Goal: Task Accomplishment & Management: Manage account settings

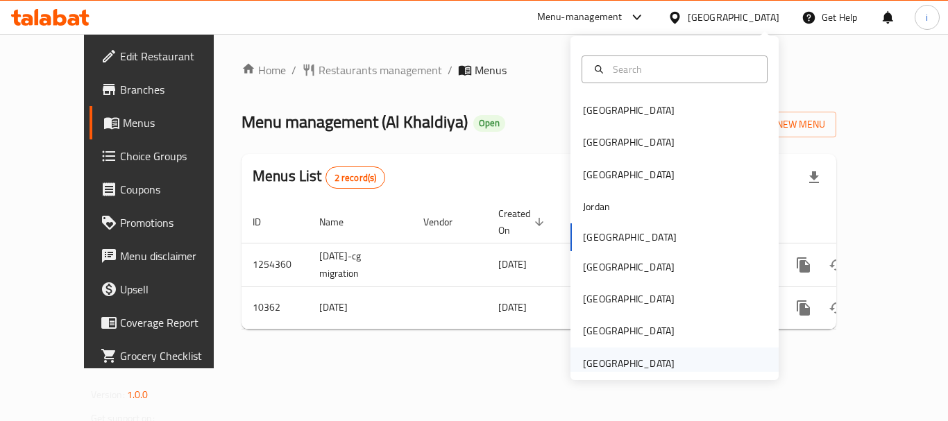
click at [668, 362] on div "[GEOGRAPHIC_DATA]" at bounding box center [629, 364] width 114 height 32
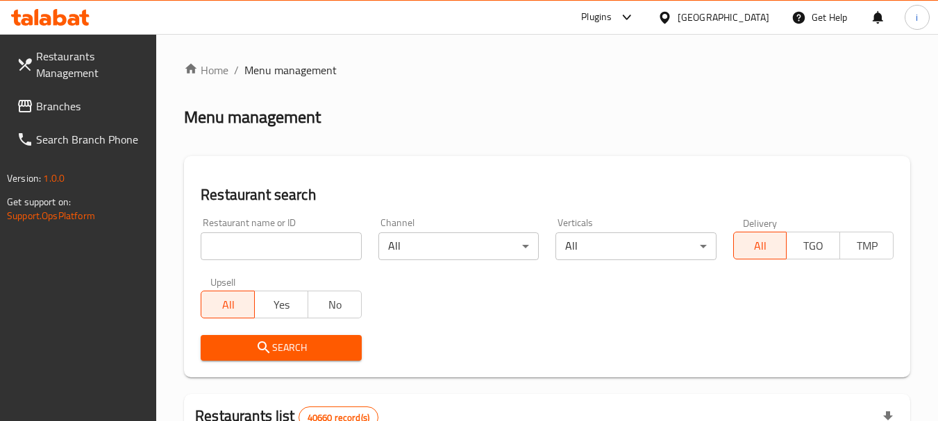
click at [93, 112] on span "Branches" at bounding box center [91, 106] width 110 height 17
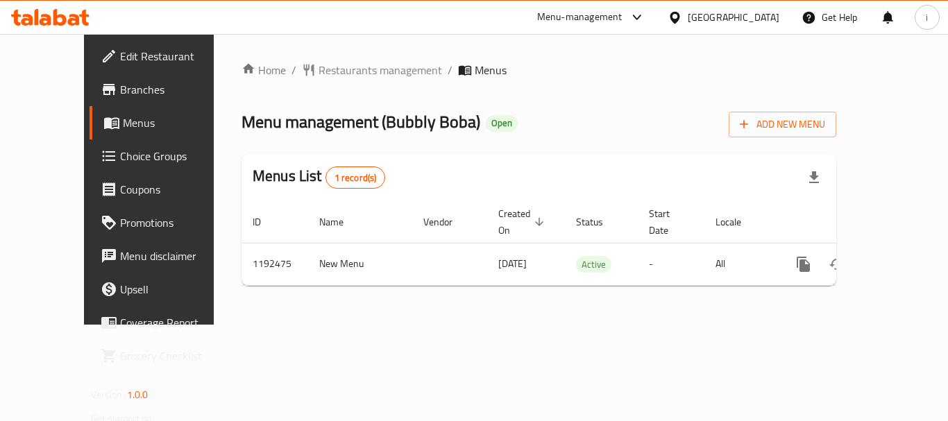
click at [618, 20] on div "Menu-management" at bounding box center [579, 17] width 85 height 17
click at [554, 116] on div "Restaurant-Management" at bounding box center [505, 120] width 109 height 15
click at [612, 17] on div "Menu-management" at bounding box center [579, 17] width 85 height 17
click at [519, 128] on div "Restaurant-Management" at bounding box center [505, 120] width 109 height 15
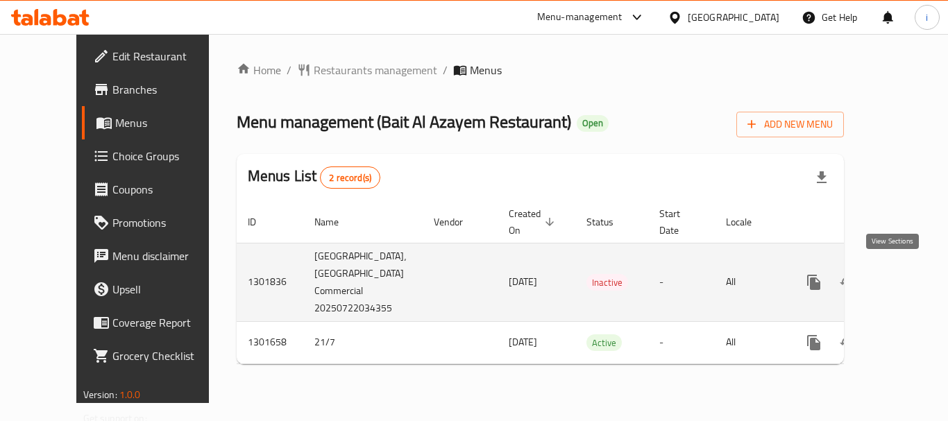
click at [906, 276] on icon "enhanced table" at bounding box center [914, 282] width 17 height 17
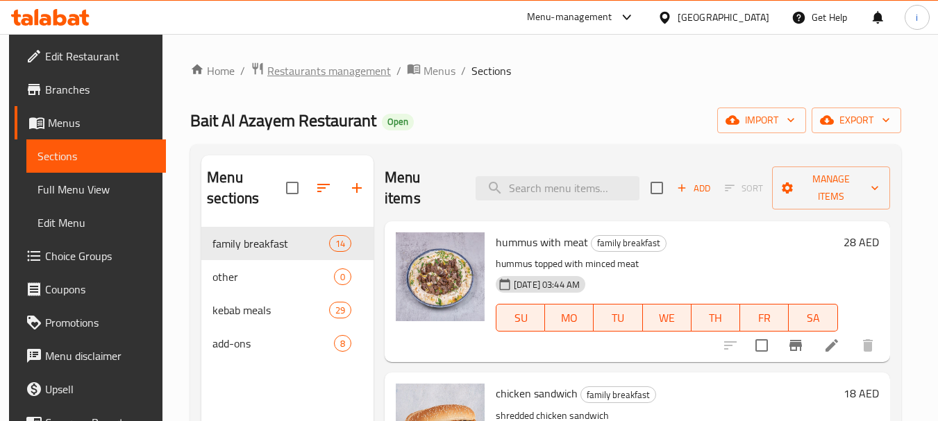
click at [308, 76] on span "Restaurants management" at bounding box center [329, 70] width 124 height 17
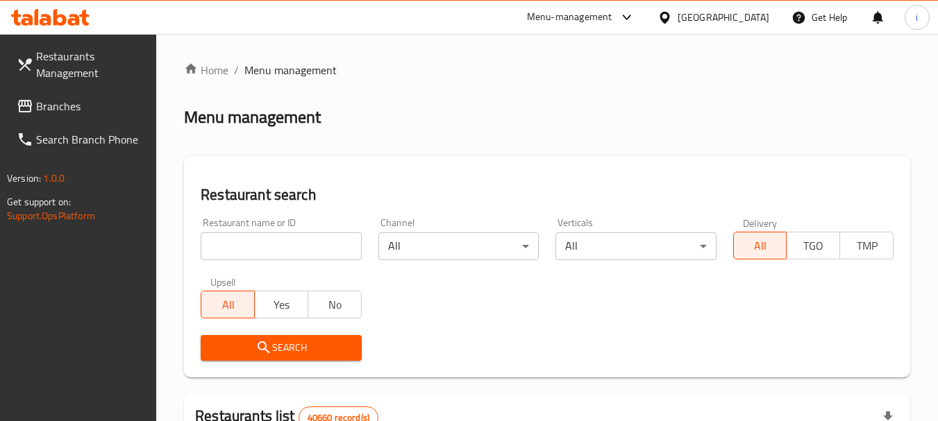
click at [292, 251] on input "search" at bounding box center [281, 247] width 160 height 28
paste input "702114"
type input "702114"
click button "Search" at bounding box center [281, 348] width 160 height 26
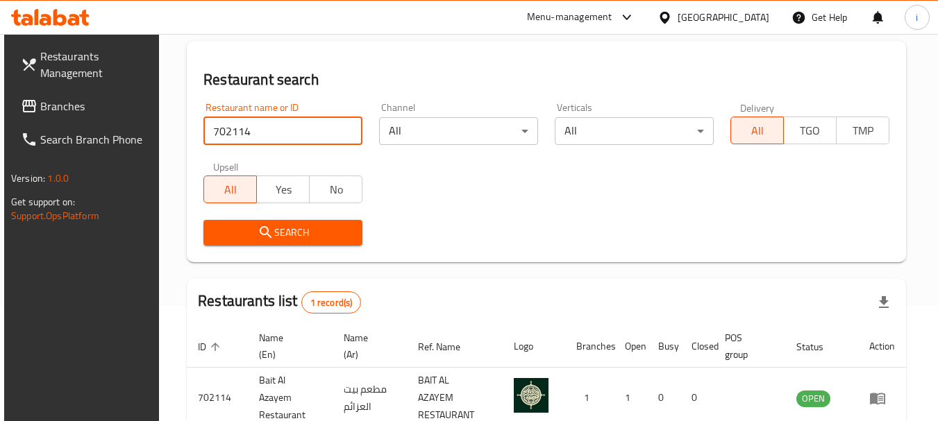
scroll to position [180, 0]
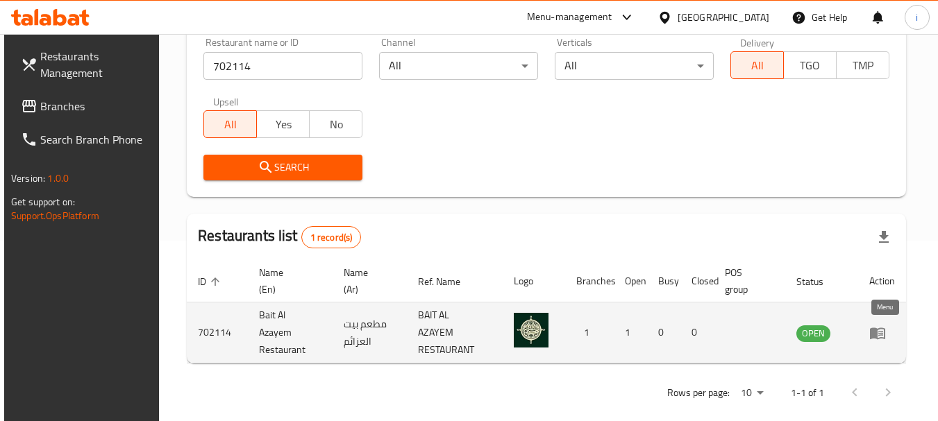
click at [893, 333] on link "enhanced table" at bounding box center [882, 333] width 26 height 17
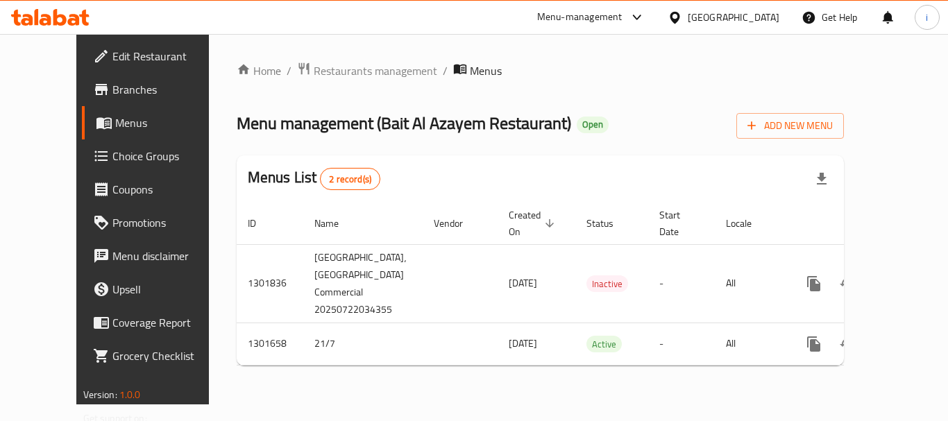
click at [739, 3] on div "[GEOGRAPHIC_DATA]" at bounding box center [724, 17] width 134 height 33
click at [627, 16] on div at bounding box center [634, 17] width 23 height 17
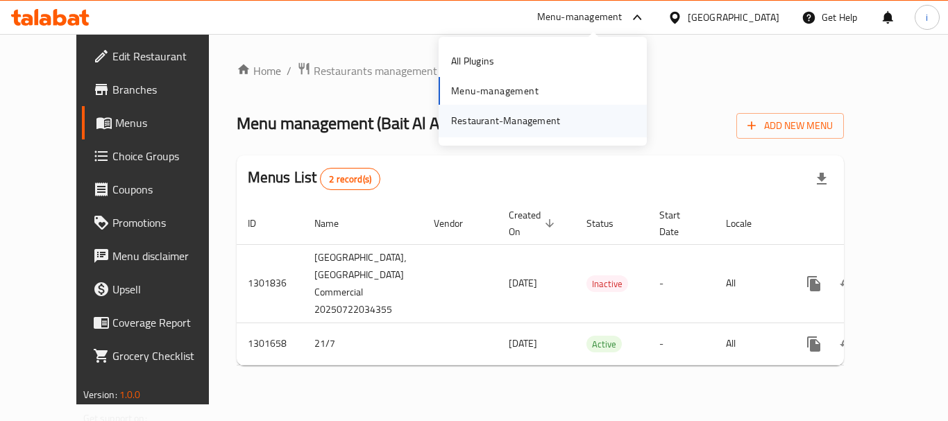
click at [562, 129] on div "Restaurant-Management" at bounding box center [505, 121] width 131 height 32
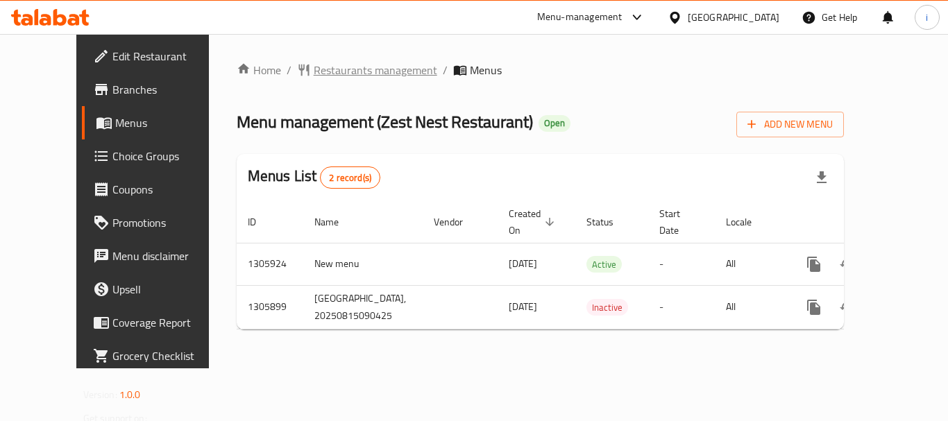
click at [340, 72] on span "Restaurants management" at bounding box center [376, 70] width 124 height 17
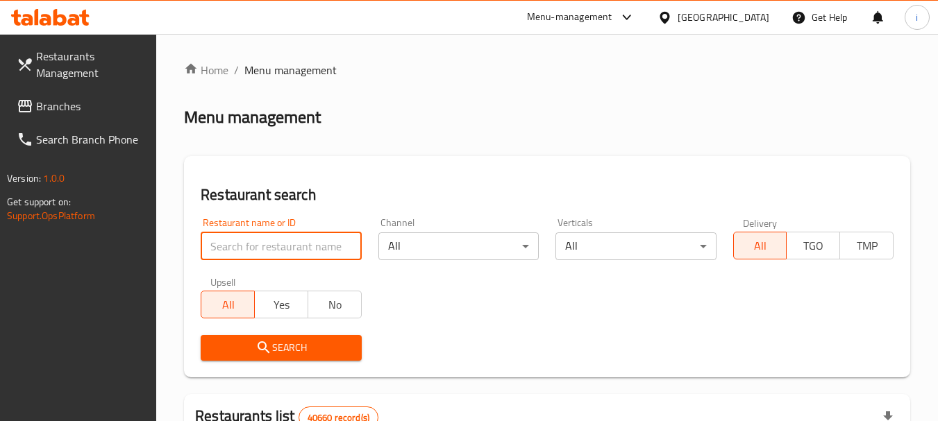
click at [290, 247] on input "search" at bounding box center [281, 247] width 160 height 28
paste input "703908"
type input "703908"
click button "Search" at bounding box center [281, 348] width 160 height 26
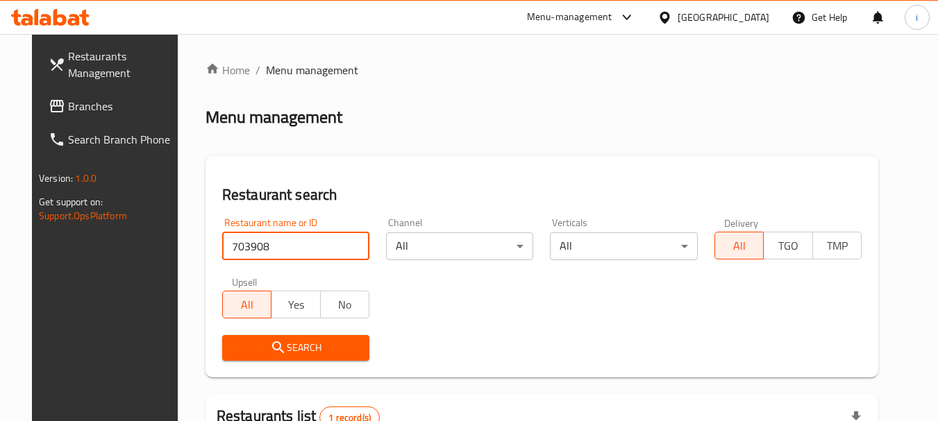
scroll to position [180, 0]
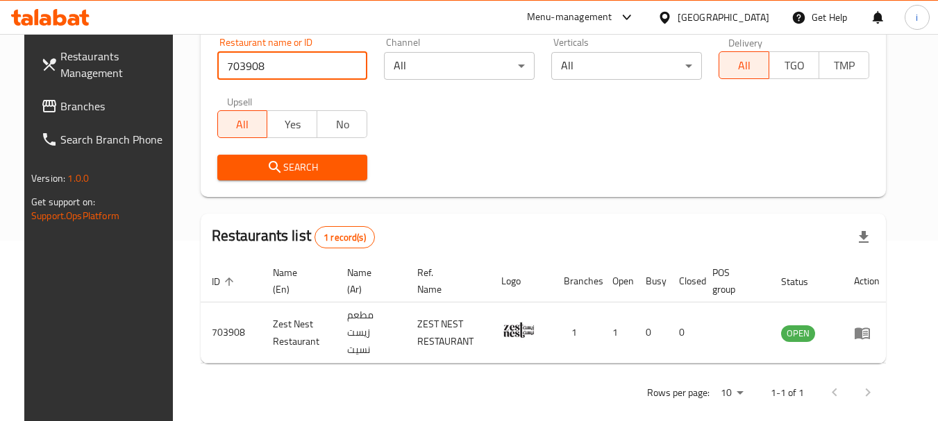
click at [868, 331] on icon "enhanced table" at bounding box center [865, 334] width 5 height 6
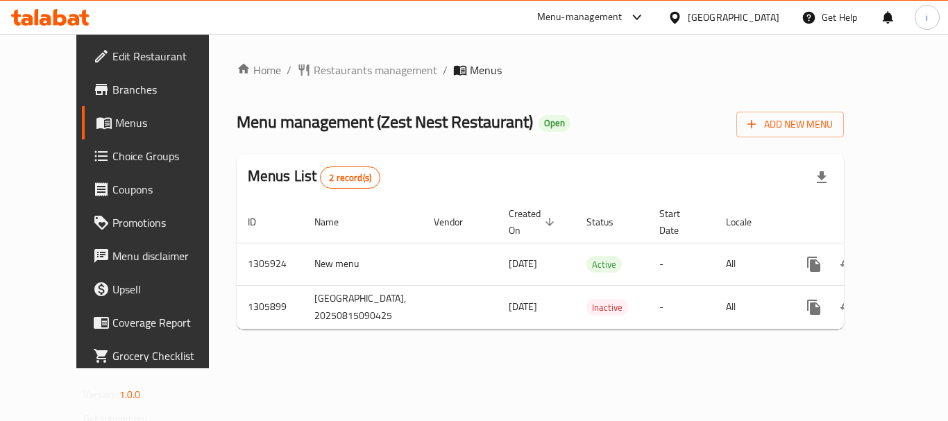
click at [748, 16] on div "[GEOGRAPHIC_DATA]" at bounding box center [734, 17] width 92 height 15
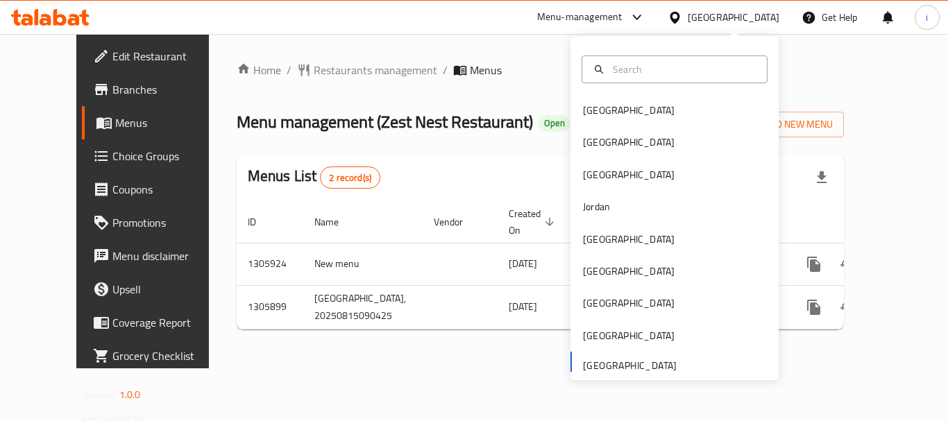
click at [115, 124] on span "Menus" at bounding box center [169, 123] width 108 height 17
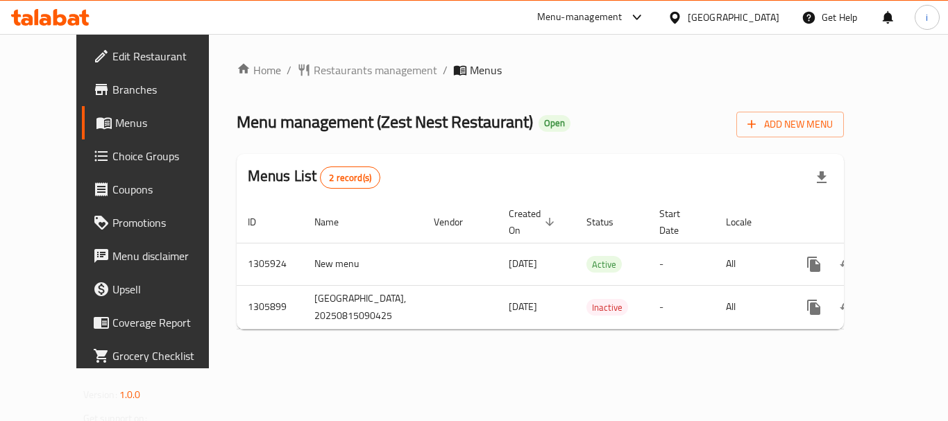
click at [112, 94] on span "Branches" at bounding box center [167, 89] width 111 height 17
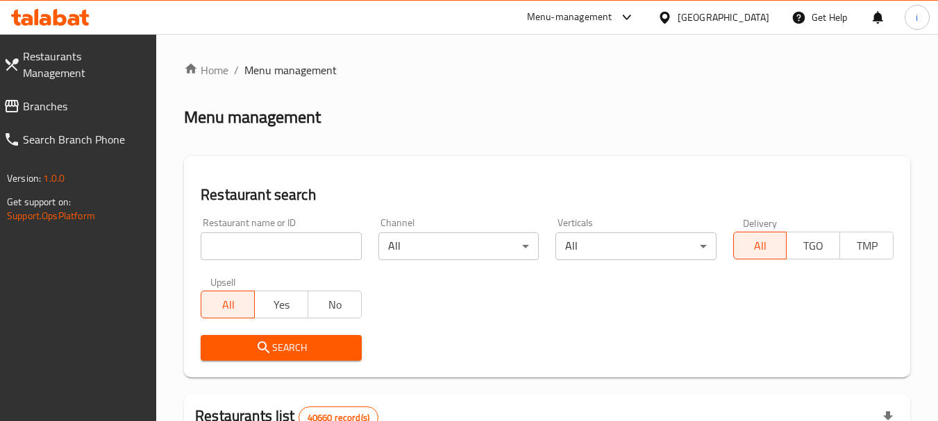
click at [584, 16] on div "Menu-management" at bounding box center [569, 17] width 85 height 17
click at [568, 122] on div "Restaurant-Management" at bounding box center [532, 121] width 208 height 32
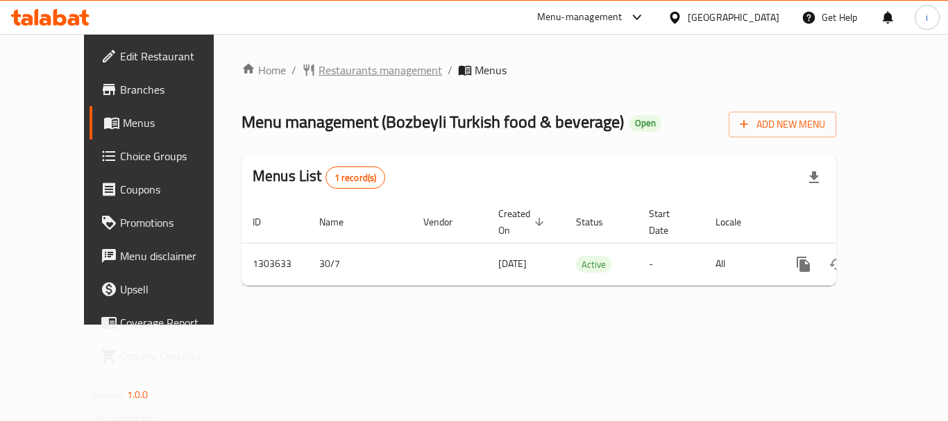
click at [353, 62] on span "Restaurants management" at bounding box center [381, 70] width 124 height 17
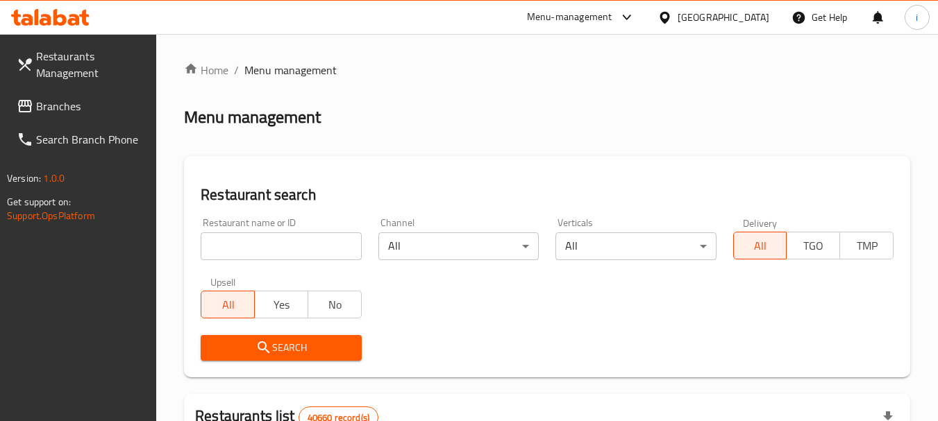
click at [289, 246] on input "search" at bounding box center [281, 247] width 160 height 28
paste input "702914"
type input "702914"
click button "Search" at bounding box center [281, 348] width 160 height 26
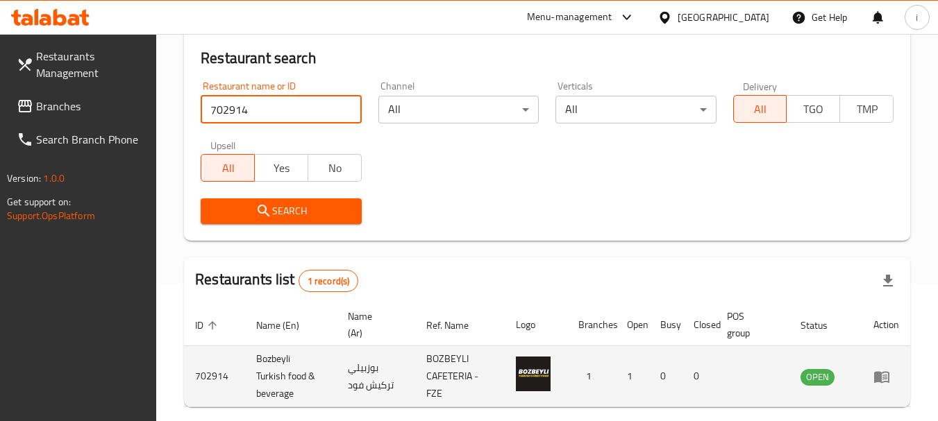
scroll to position [198, 0]
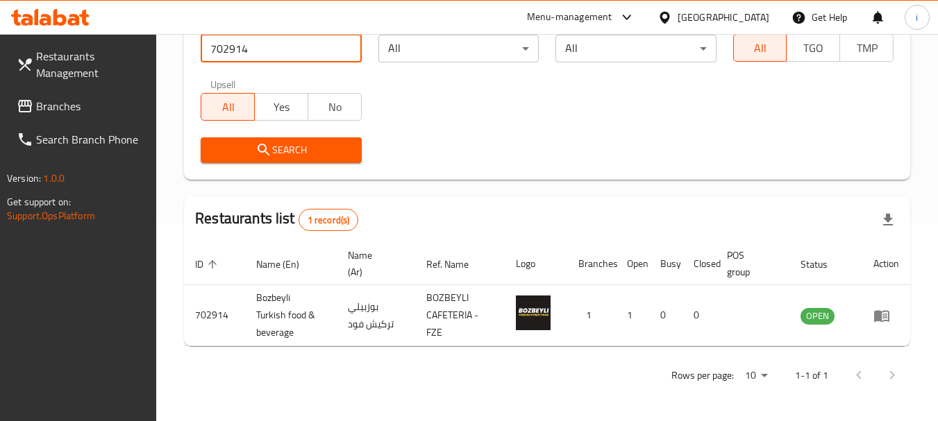
click at [721, 8] on div "[GEOGRAPHIC_DATA]" at bounding box center [713, 17] width 134 height 33
click at [585, 15] on div "Menu-management" at bounding box center [569, 17] width 85 height 17
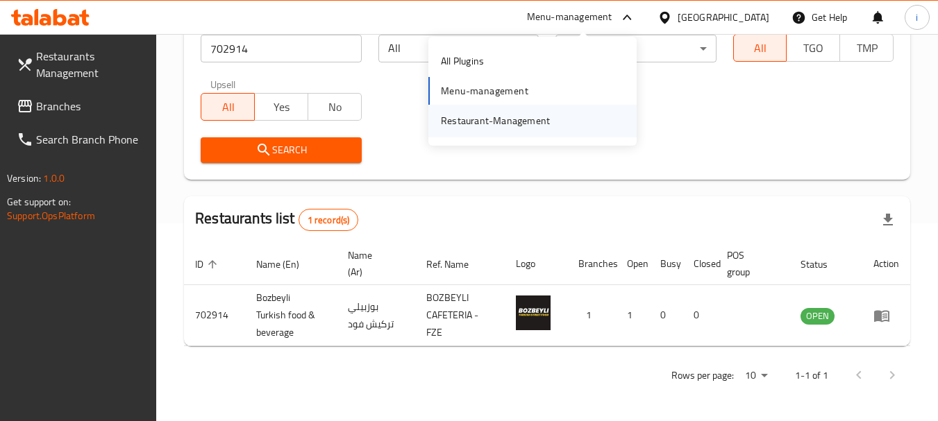
click at [494, 119] on div "Restaurant-Management" at bounding box center [495, 120] width 109 height 15
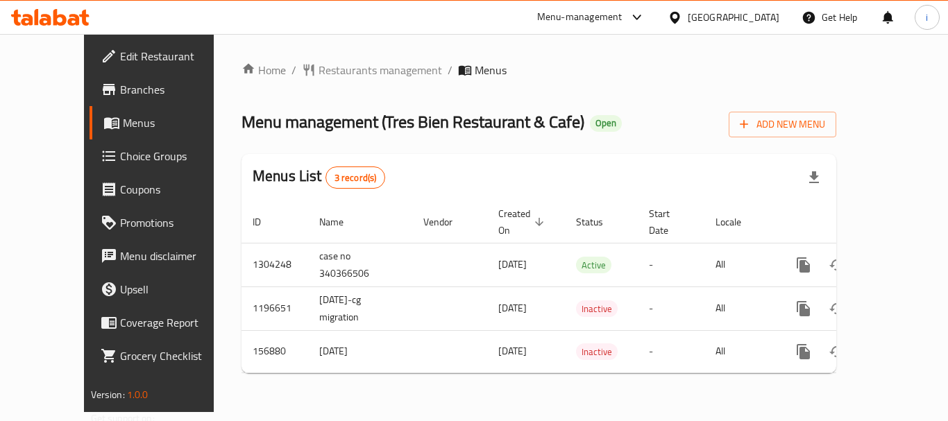
click at [353, 70] on span "Restaurants management" at bounding box center [381, 70] width 124 height 17
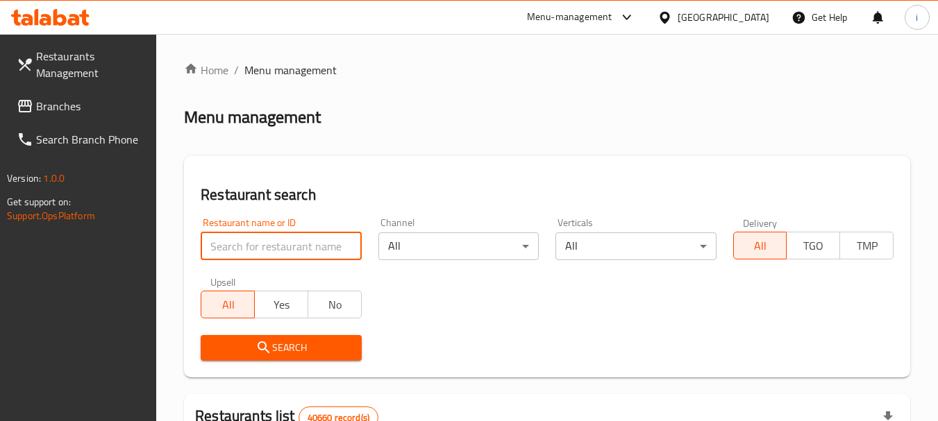
click at [289, 248] on input "search" at bounding box center [281, 247] width 160 height 28
paste input "615016"
type input "615016"
click button "Search" at bounding box center [281, 348] width 160 height 26
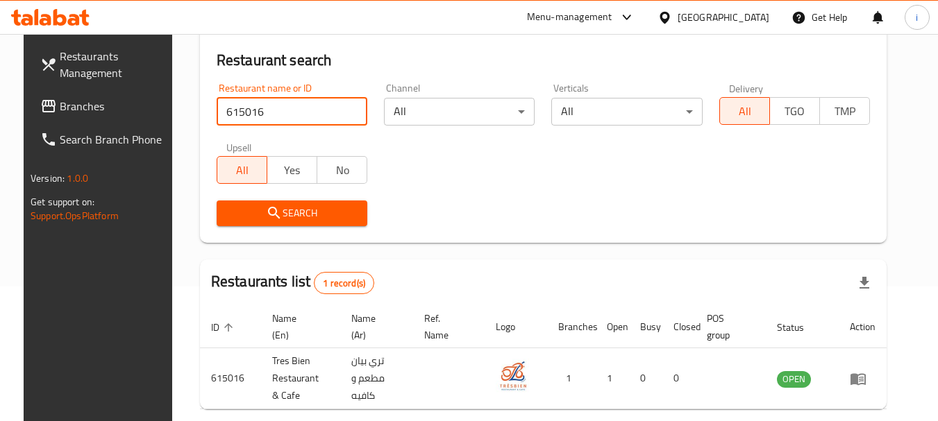
scroll to position [198, 0]
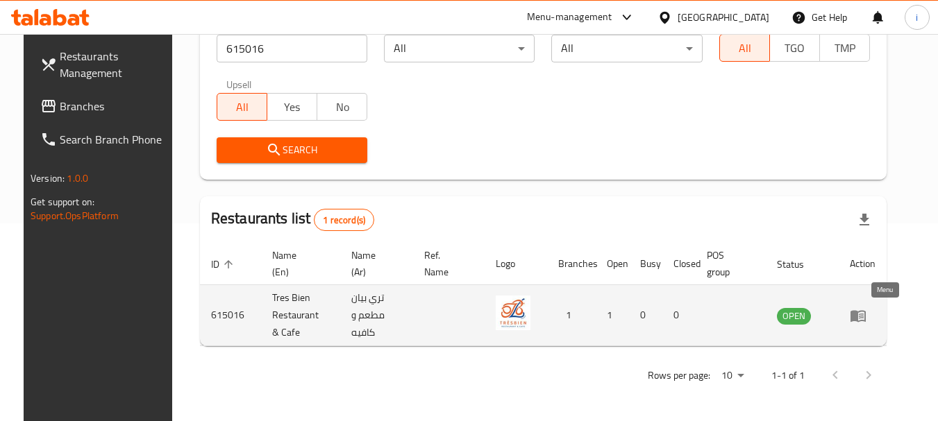
click at [866, 321] on icon "enhanced table" at bounding box center [857, 316] width 15 height 12
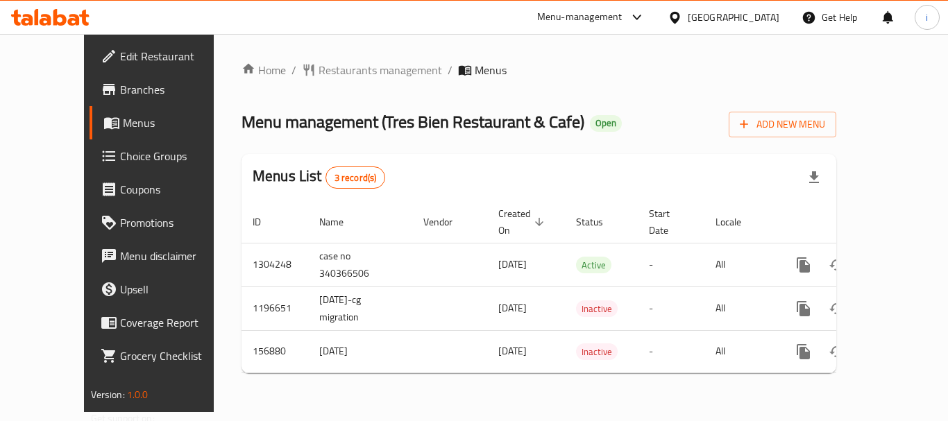
click at [720, 16] on div "[GEOGRAPHIC_DATA]" at bounding box center [734, 17] width 92 height 15
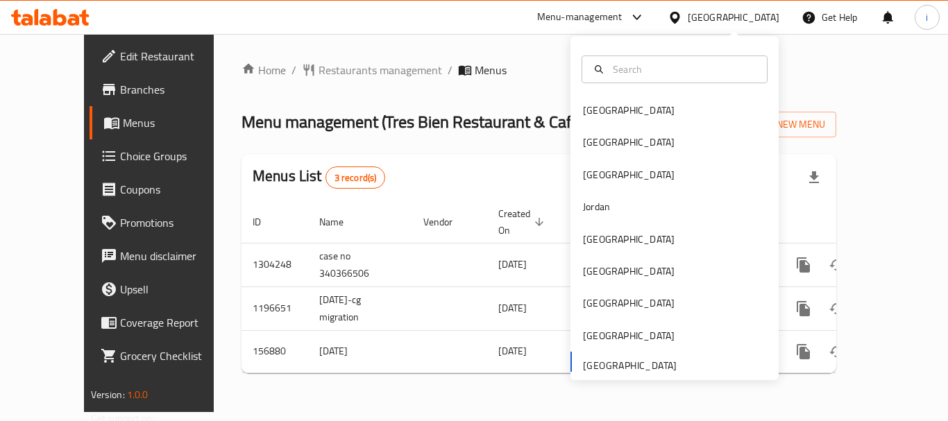
click at [636, 364] on div "[GEOGRAPHIC_DATA] [GEOGRAPHIC_DATA] [GEOGRAPHIC_DATA] [GEOGRAPHIC_DATA] [GEOGRA…" at bounding box center [675, 236] width 208 height 285
click at [541, 13] on div "Menu-management" at bounding box center [579, 17] width 85 height 17
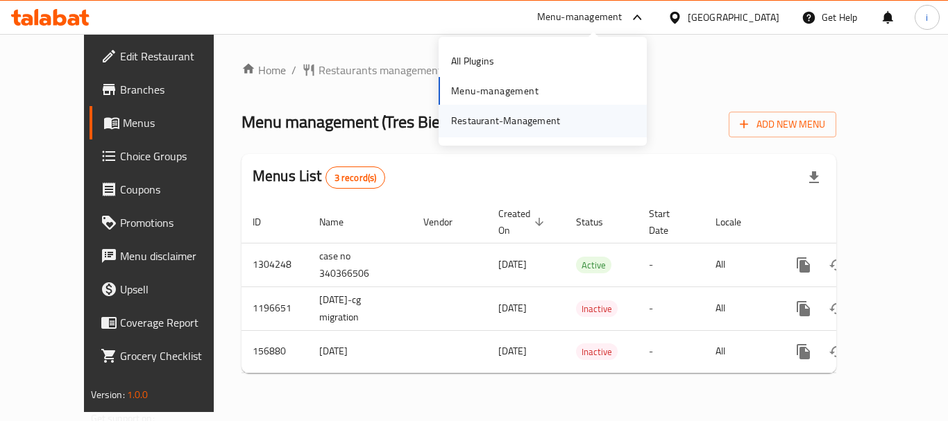
click at [515, 115] on div "Restaurant-Management" at bounding box center [505, 120] width 109 height 15
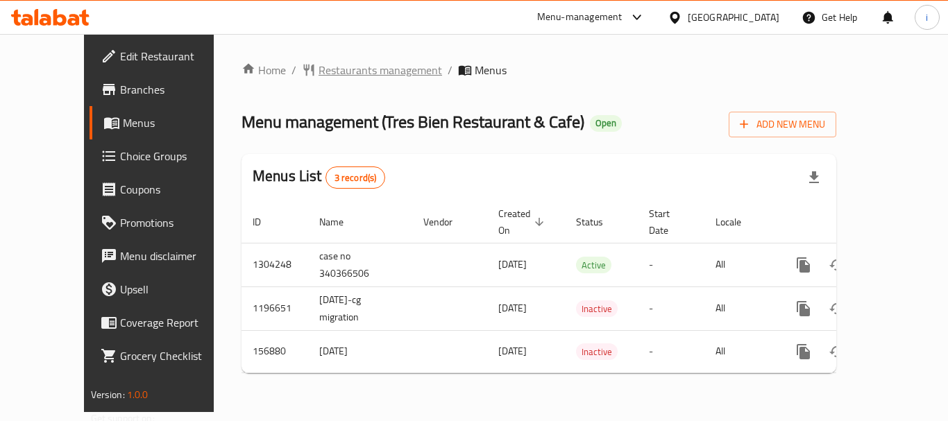
click at [325, 72] on span "Restaurants management" at bounding box center [381, 70] width 124 height 17
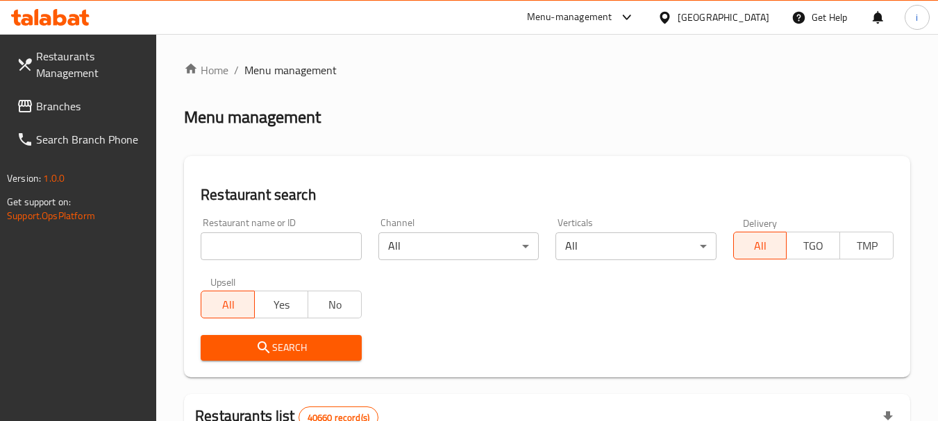
click at [311, 247] on input "search" at bounding box center [281, 247] width 160 height 28
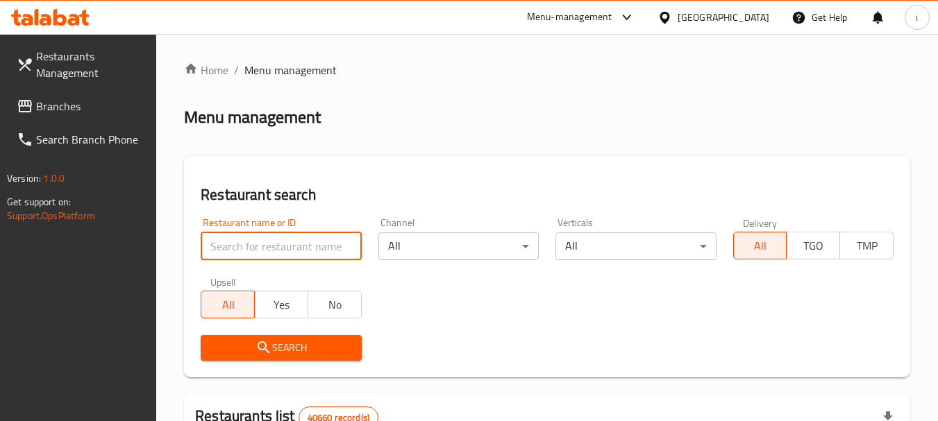
paste input "615016"
type input "615016"
click button "Search" at bounding box center [281, 348] width 160 height 26
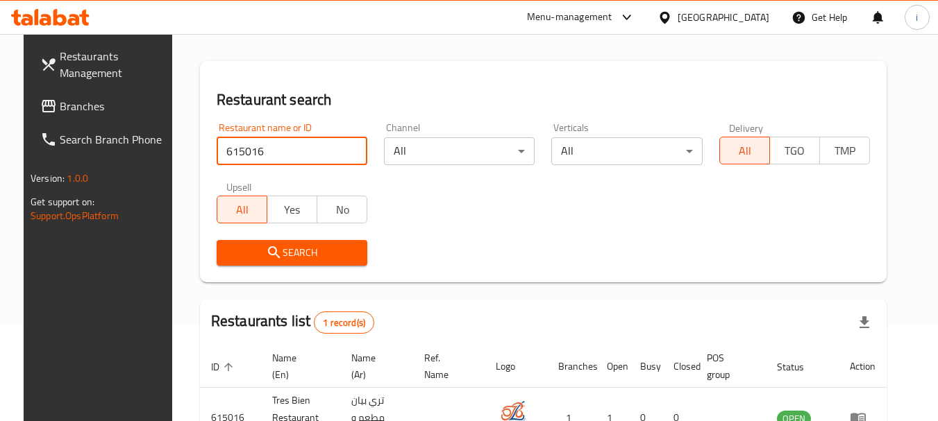
scroll to position [198, 0]
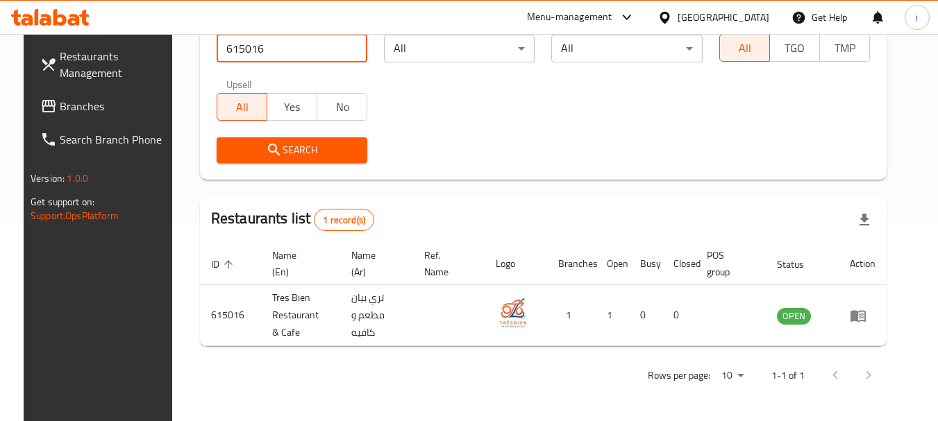
click at [716, 18] on div "[GEOGRAPHIC_DATA]" at bounding box center [723, 17] width 92 height 15
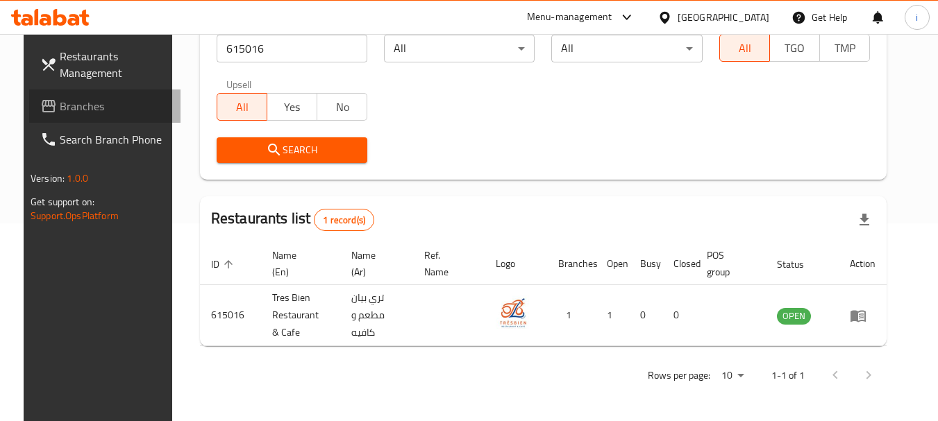
click at [109, 101] on span "Branches" at bounding box center [115, 106] width 110 height 17
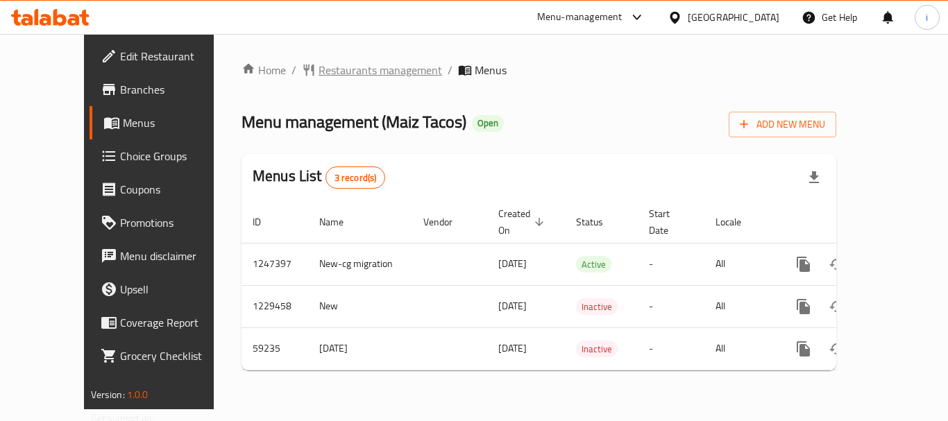
click at [323, 72] on span "Restaurants management" at bounding box center [381, 70] width 124 height 17
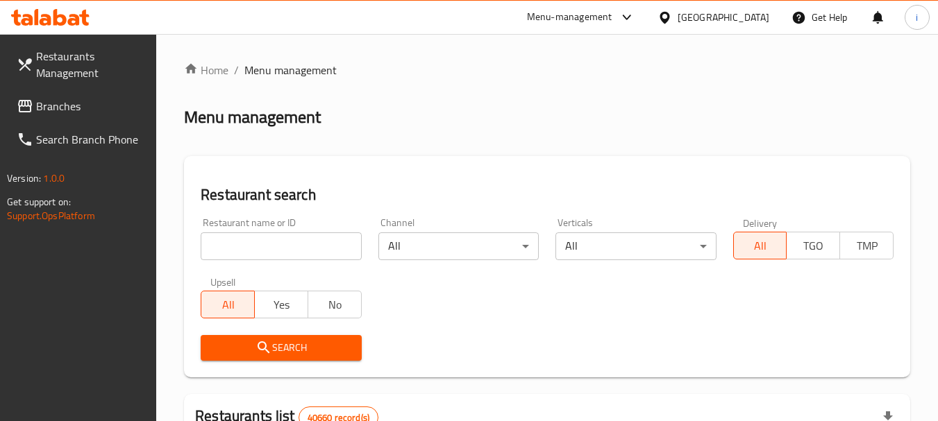
click at [269, 244] on input "search" at bounding box center [281, 247] width 160 height 28
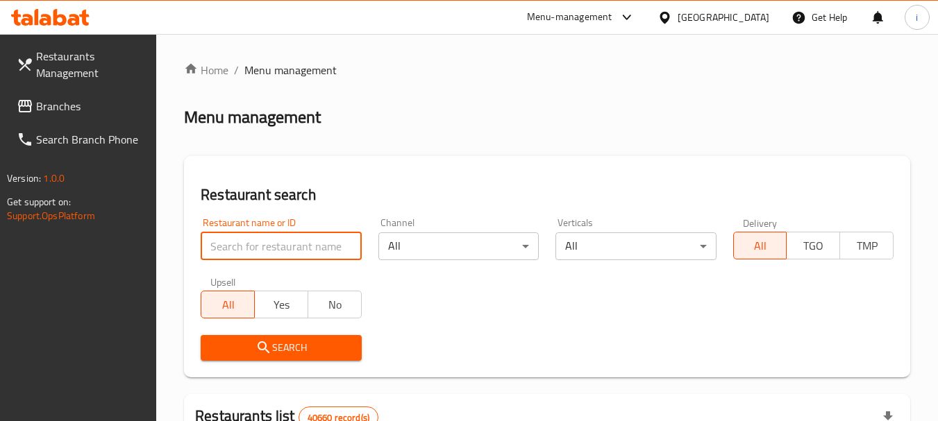
paste input "28726"
type input "28726"
click button "Search" at bounding box center [281, 348] width 160 height 26
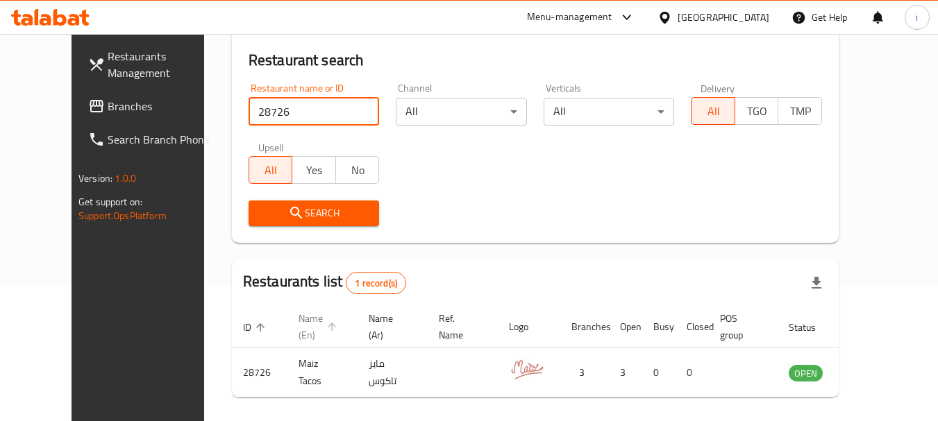
scroll to position [186, 0]
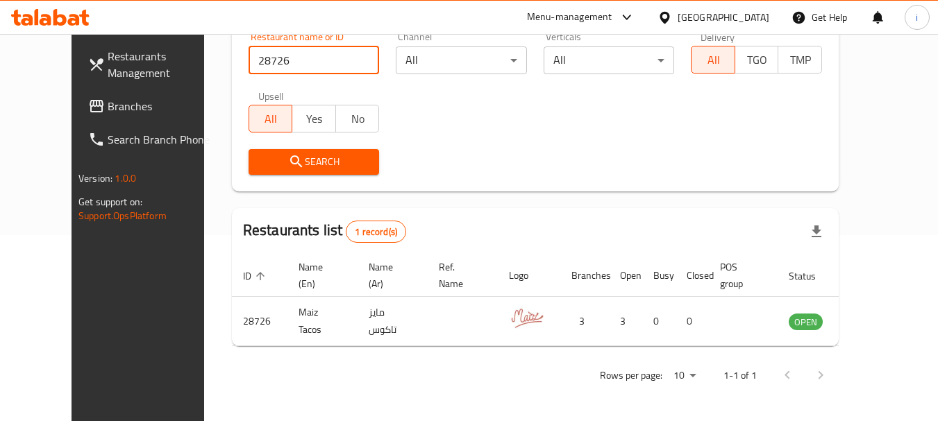
click at [277, 62] on input "28726" at bounding box center [314, 61] width 131 height 28
click at [108, 105] on span "Branches" at bounding box center [163, 106] width 110 height 17
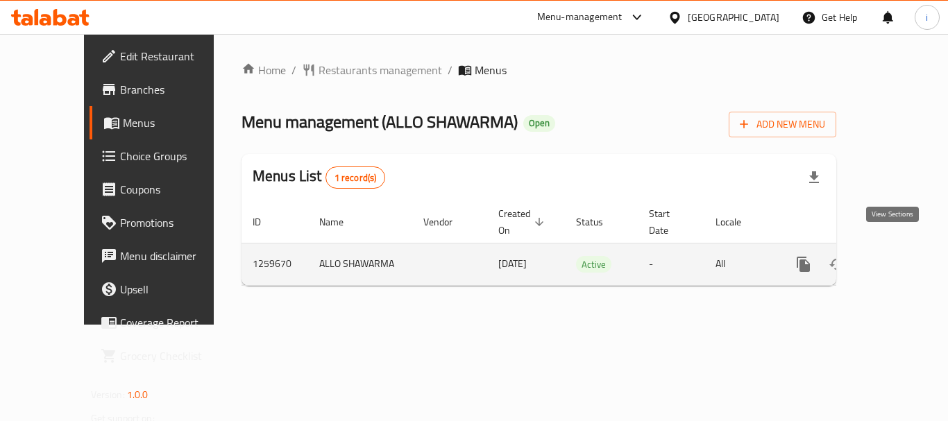
click at [898, 258] on icon "enhanced table" at bounding box center [904, 264] width 12 height 12
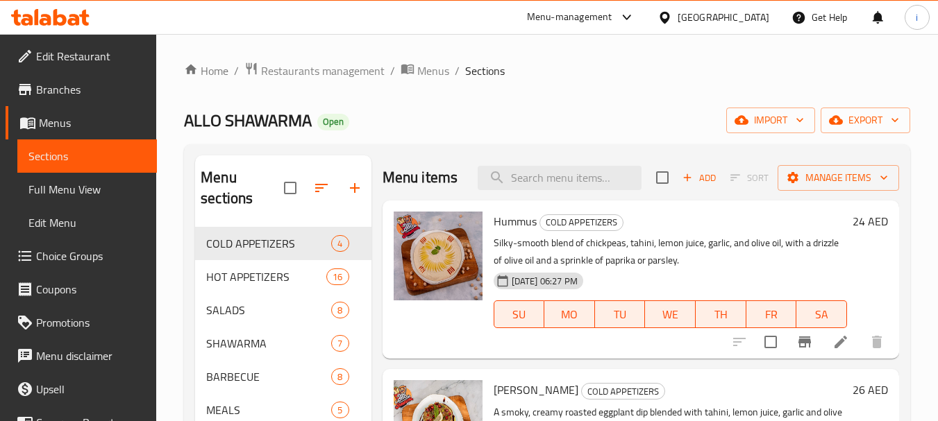
click at [81, 255] on span "Choice Groups" at bounding box center [91, 256] width 110 height 17
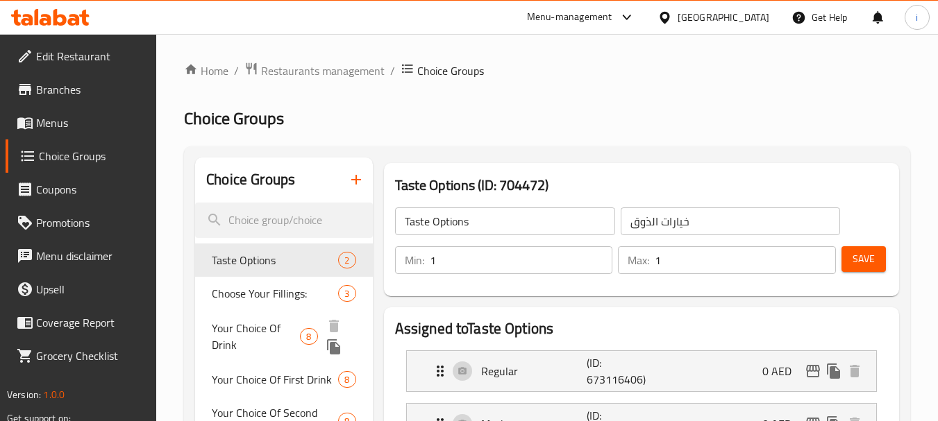
click at [262, 342] on span "Your Choice Of Drink" at bounding box center [256, 336] width 88 height 33
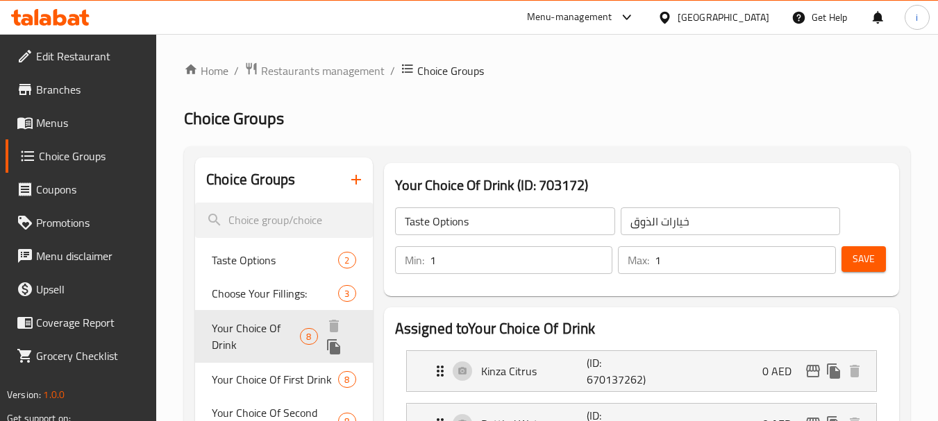
type input "Your Choice Of Drink"
type input "اختيارك من الشراب"
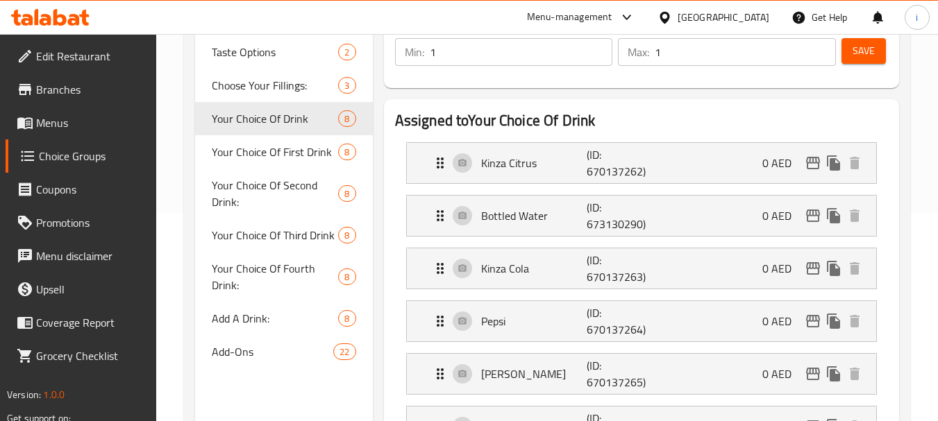
scroll to position [278, 0]
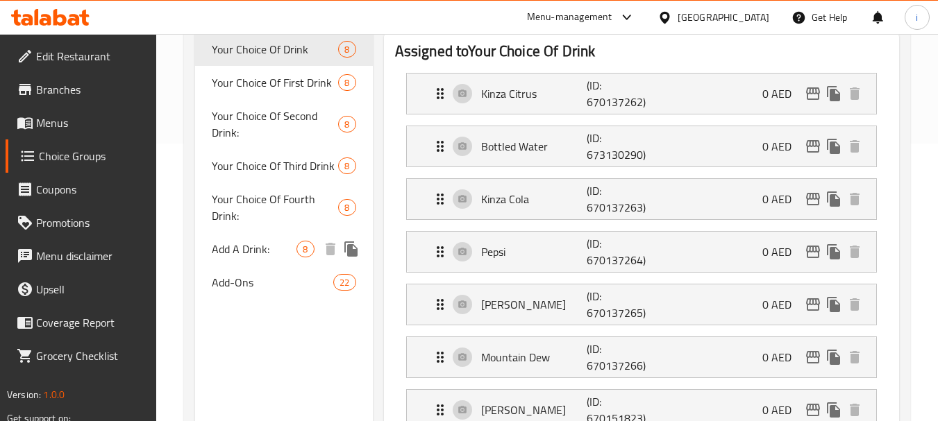
click at [249, 255] on span "Add A Drink:" at bounding box center [254, 249] width 85 height 17
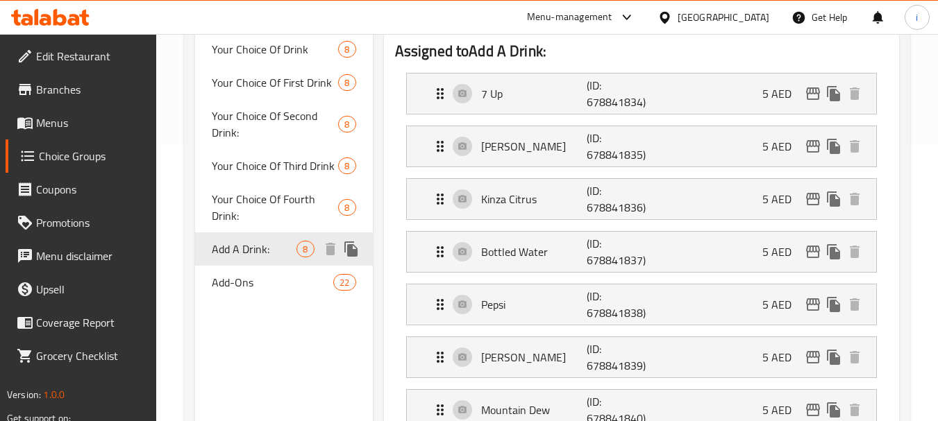
type input "Add A Drink:"
type input "أضف مشروبًا:"
type input "0"
type input "8"
click at [275, 287] on span "Add-Ons" at bounding box center [252, 282] width 80 height 17
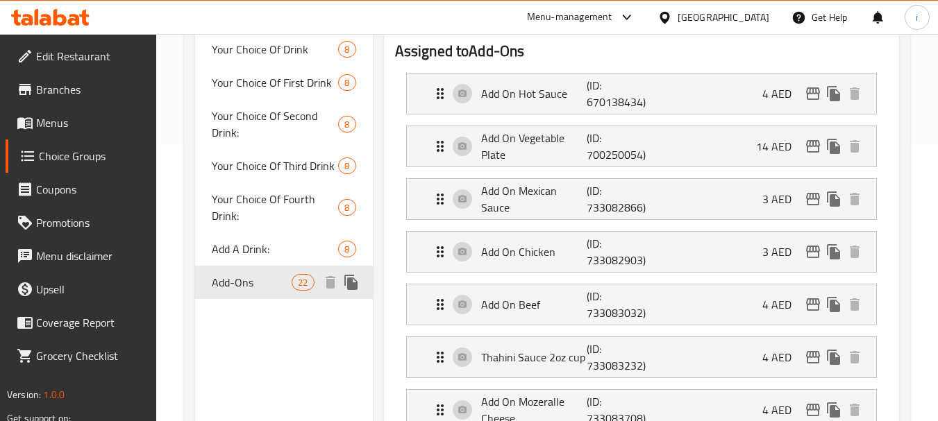
type input "Add-Ons"
type input "الإضافات"
type input "22"
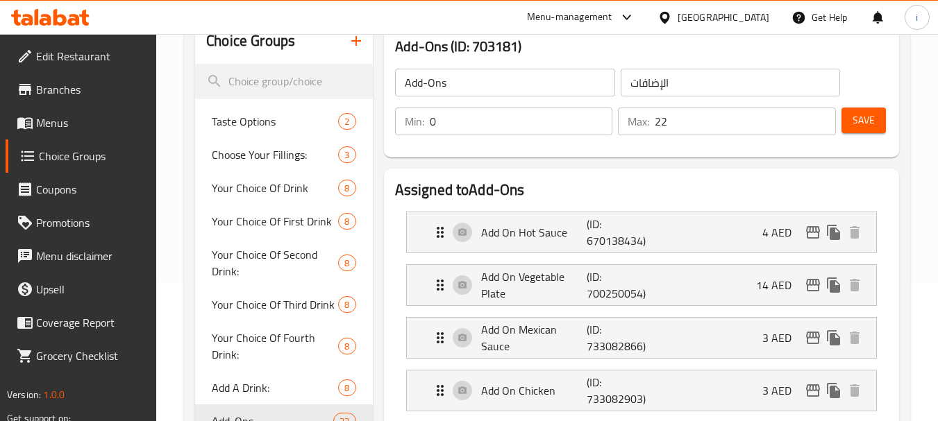
scroll to position [0, 0]
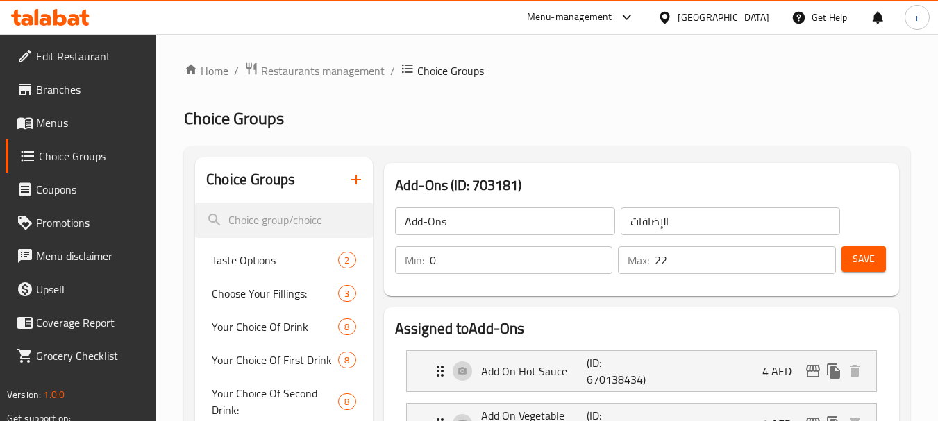
click at [590, 20] on div "Menu-management" at bounding box center [569, 17] width 85 height 17
click at [70, 95] on span "Branches" at bounding box center [91, 89] width 110 height 17
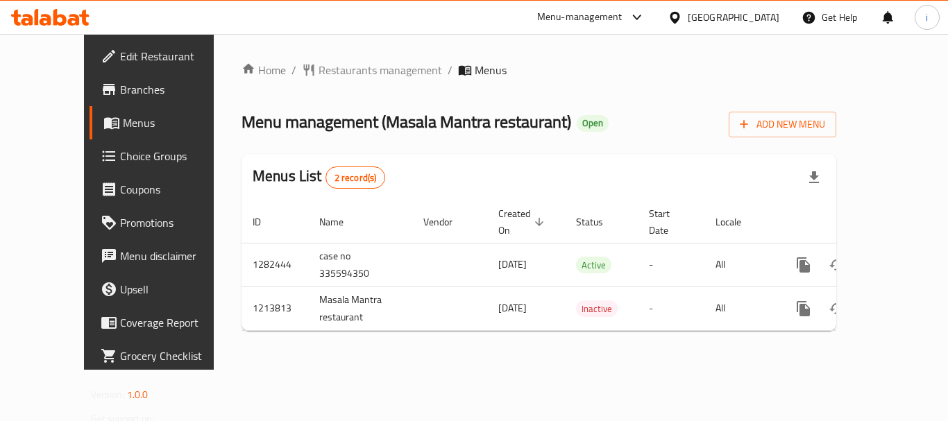
click at [706, 15] on div "[GEOGRAPHIC_DATA]" at bounding box center [734, 17] width 92 height 15
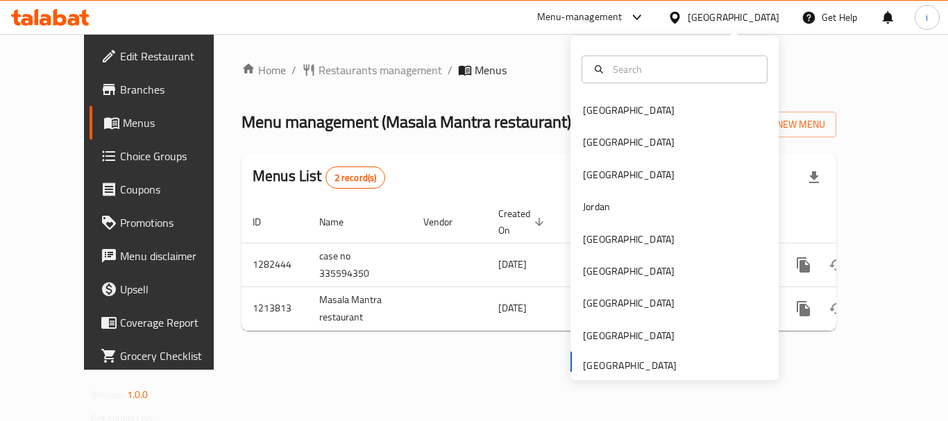
click at [613, 367] on div "Bahrain Egypt Iraq Jordan Kuwait Oman Qatar Saudi Arabia United Arab Emirates" at bounding box center [675, 236] width 208 height 285
click at [707, 24] on div "[GEOGRAPHIC_DATA]" at bounding box center [734, 17] width 92 height 15
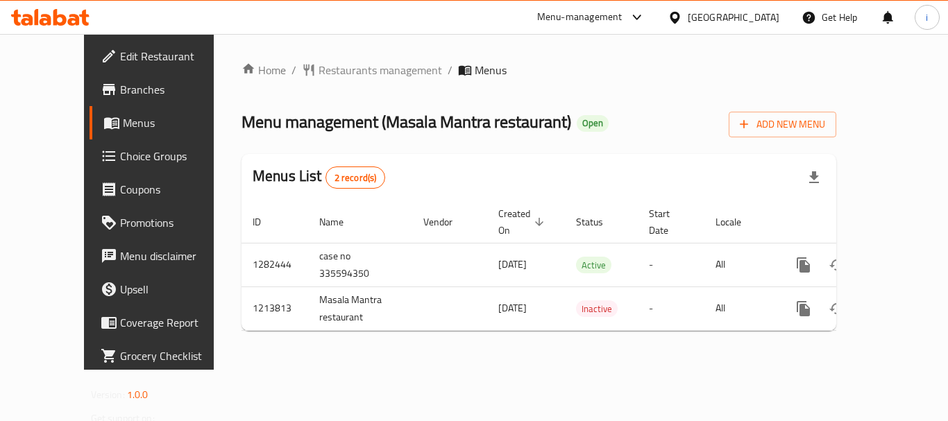
click at [709, 17] on div "[GEOGRAPHIC_DATA]" at bounding box center [734, 17] width 92 height 15
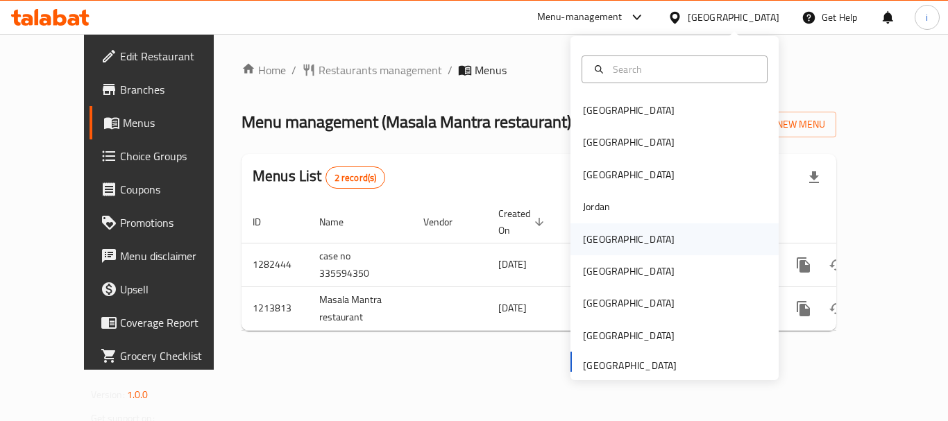
click at [598, 239] on div "Kuwait" at bounding box center [629, 239] width 92 height 15
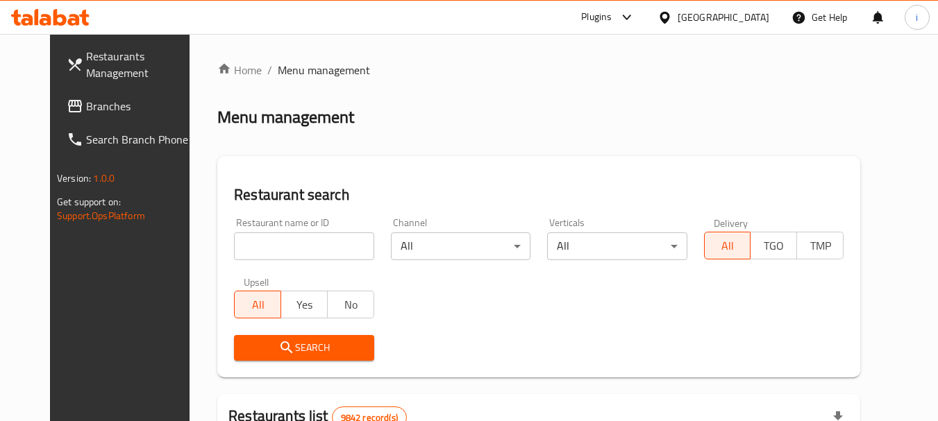
click at [126, 108] on span "Branches" at bounding box center [141, 106] width 110 height 17
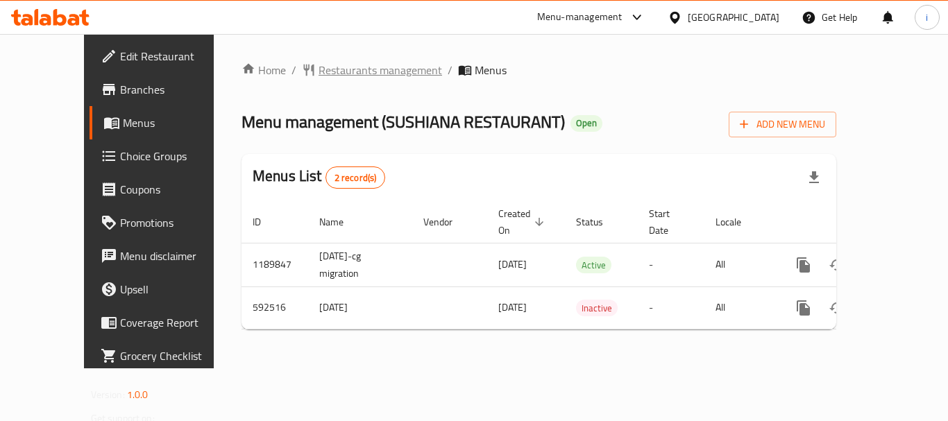
click at [345, 71] on span "Restaurants management" at bounding box center [381, 70] width 124 height 17
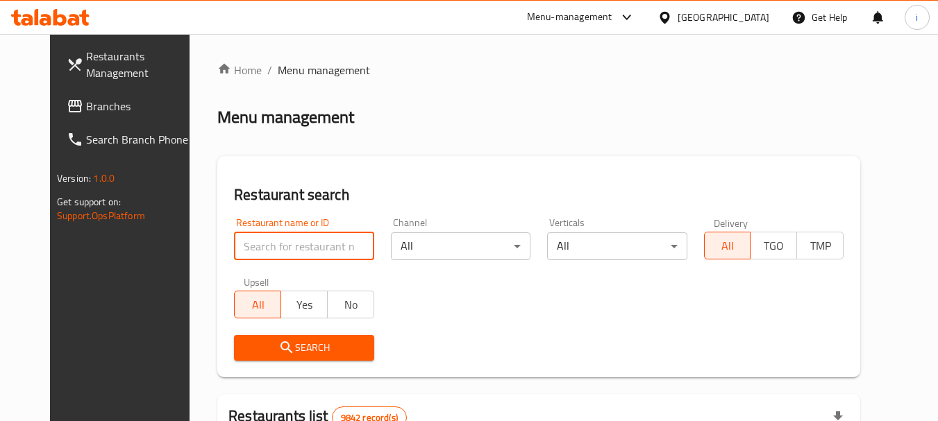
click at [287, 248] on input "search" at bounding box center [304, 247] width 140 height 28
paste input "637295"
type input "637295"
click button "Search" at bounding box center [304, 348] width 140 height 26
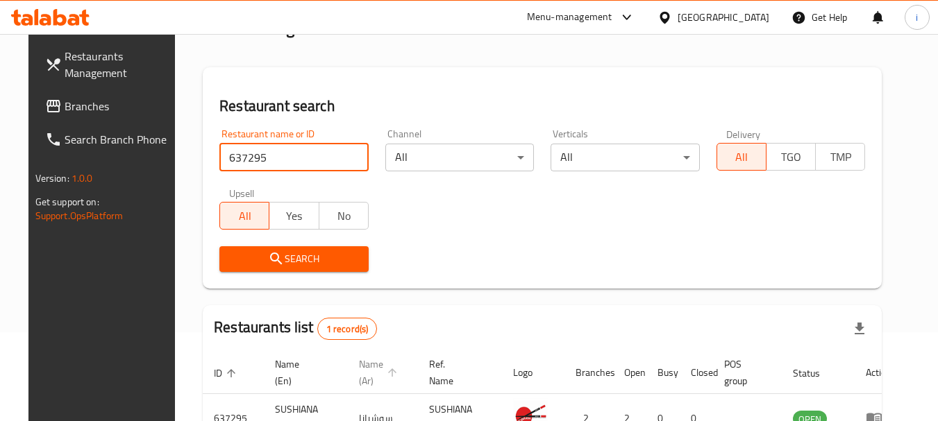
scroll to position [180, 0]
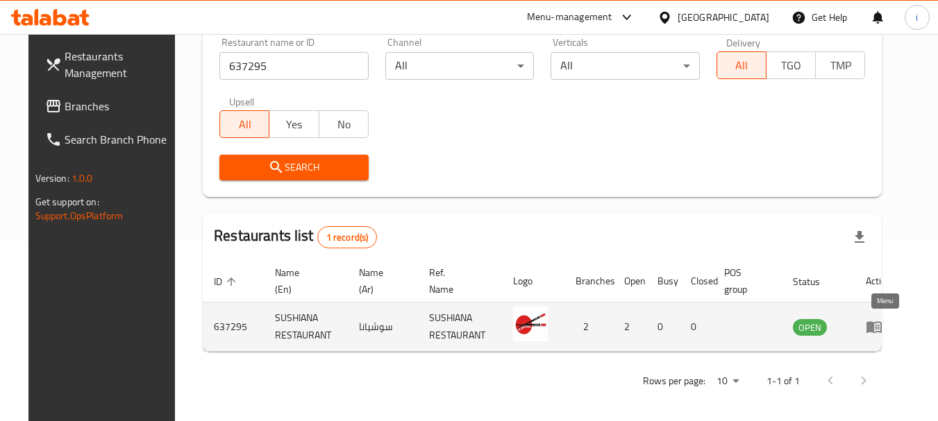
click at [879, 332] on icon "enhanced table" at bounding box center [873, 328] width 15 height 12
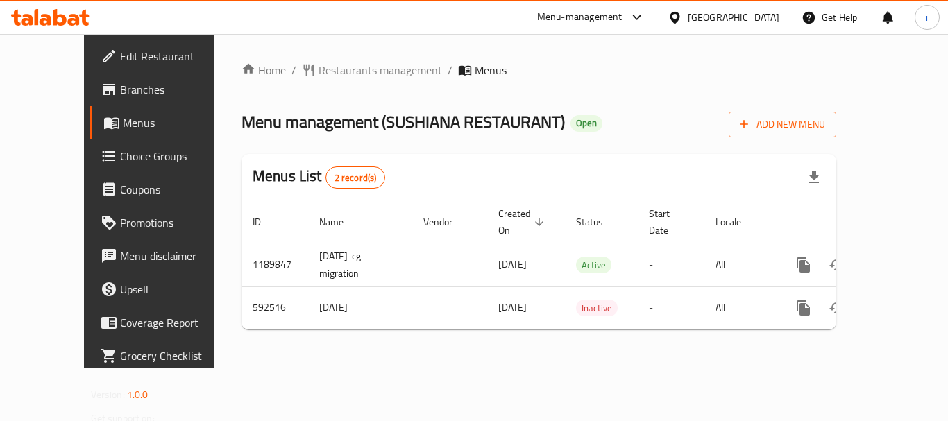
click at [750, 13] on div "[GEOGRAPHIC_DATA]" at bounding box center [734, 17] width 92 height 15
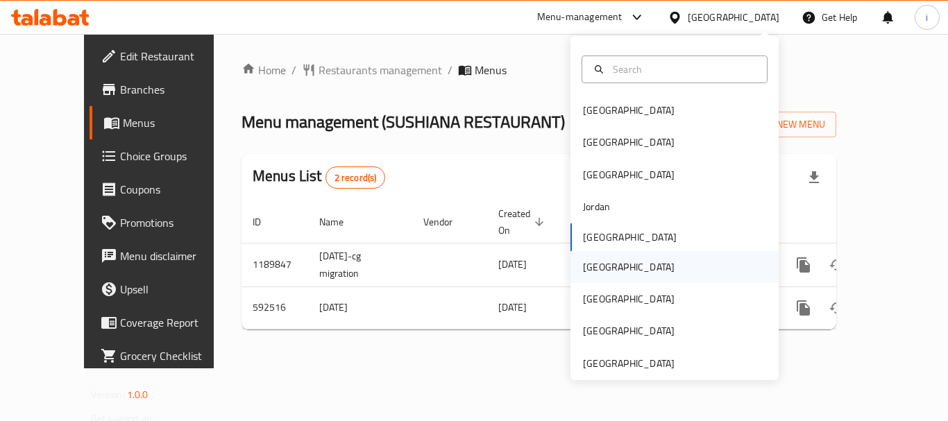
click at [590, 269] on div "[GEOGRAPHIC_DATA]" at bounding box center [629, 267] width 92 height 15
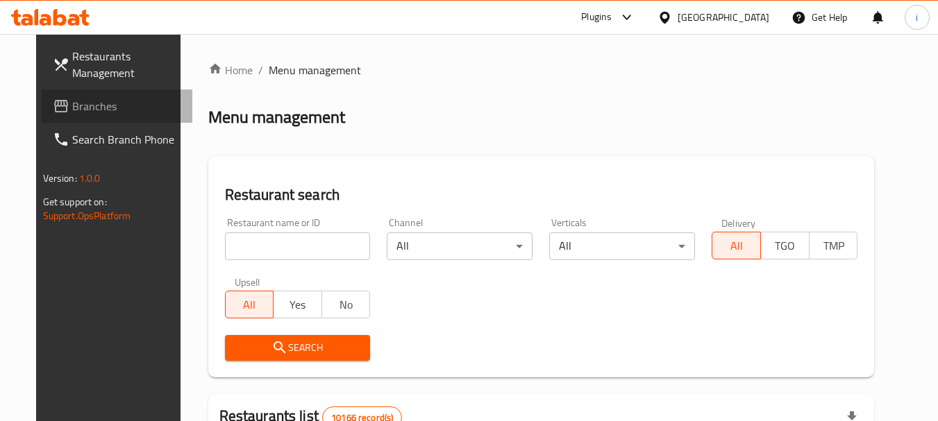
click at [91, 109] on span "Branches" at bounding box center [127, 106] width 110 height 17
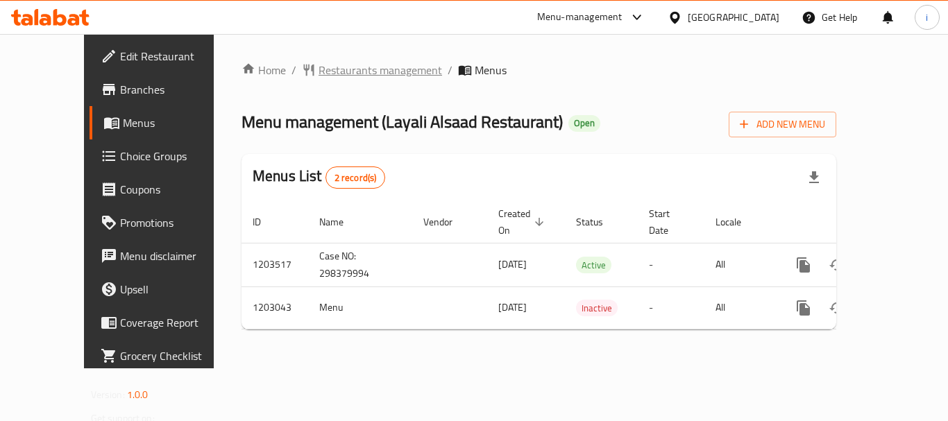
click at [346, 75] on span "Restaurants management" at bounding box center [381, 70] width 124 height 17
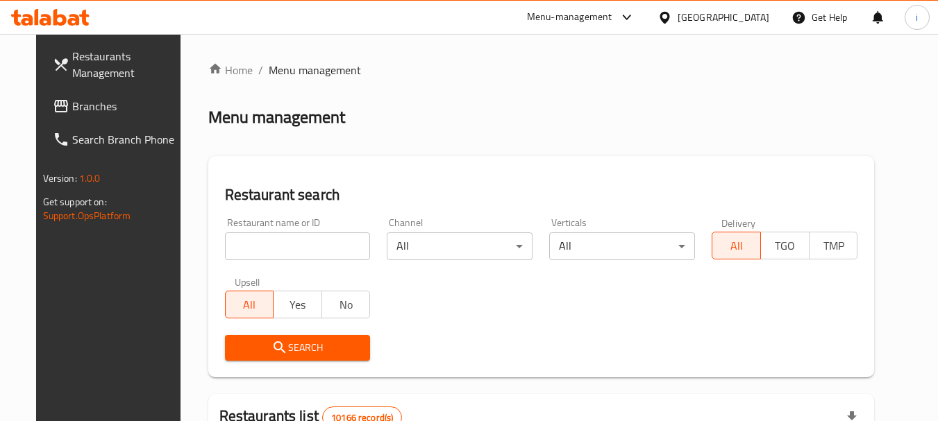
click at [283, 251] on input "search" at bounding box center [298, 247] width 146 height 28
paste input "669445"
type input "669445"
click button "Search" at bounding box center [298, 348] width 146 height 26
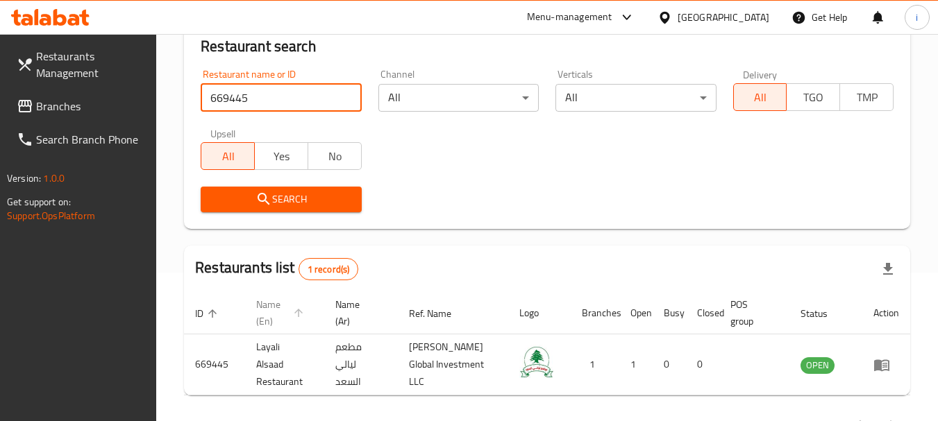
scroll to position [186, 0]
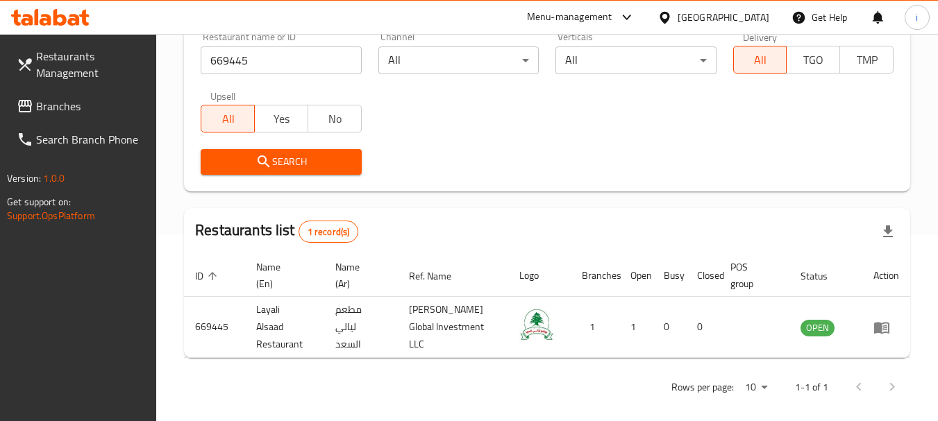
click at [750, 17] on div "[GEOGRAPHIC_DATA]" at bounding box center [723, 17] width 92 height 15
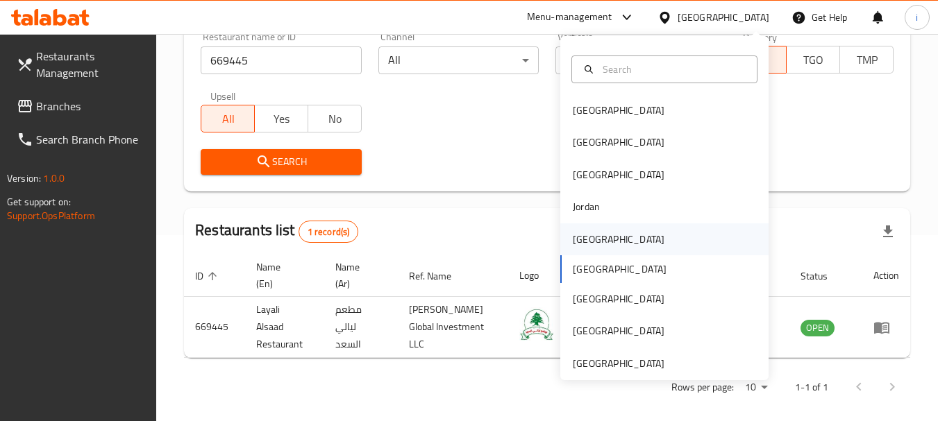
click at [582, 241] on div "[GEOGRAPHIC_DATA]" at bounding box center [619, 239] width 92 height 15
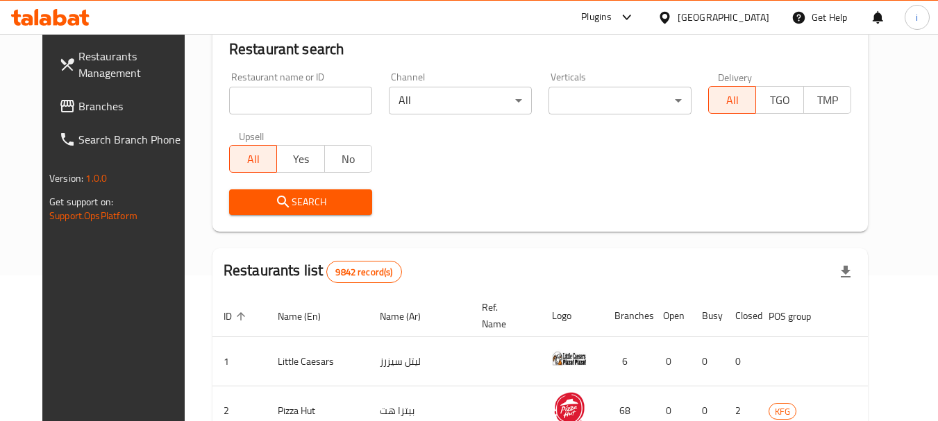
scroll to position [186, 0]
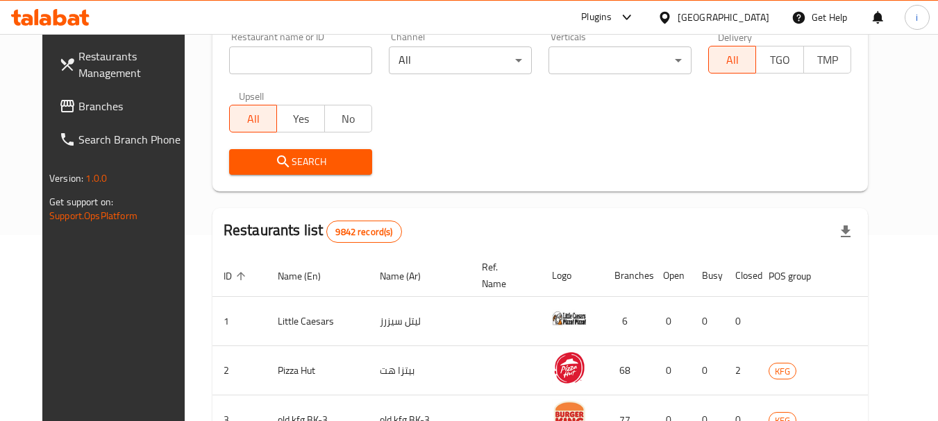
click at [78, 108] on span "Branches" at bounding box center [133, 106] width 110 height 17
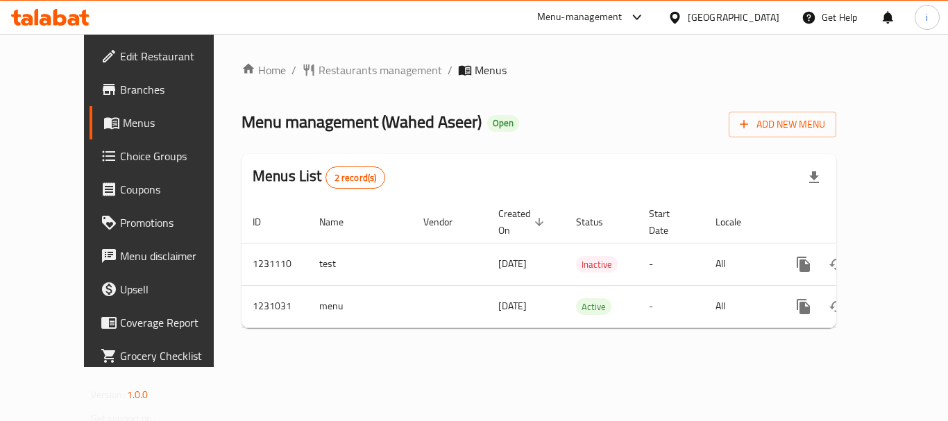
click at [741, 27] on div "[GEOGRAPHIC_DATA]" at bounding box center [724, 17] width 134 height 33
click at [688, 13] on div at bounding box center [678, 17] width 20 height 15
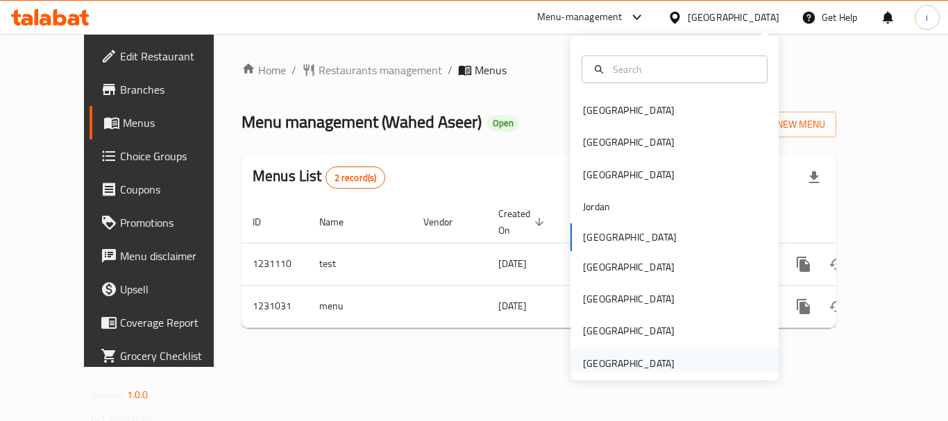
click at [635, 364] on div "[GEOGRAPHIC_DATA]" at bounding box center [629, 363] width 92 height 15
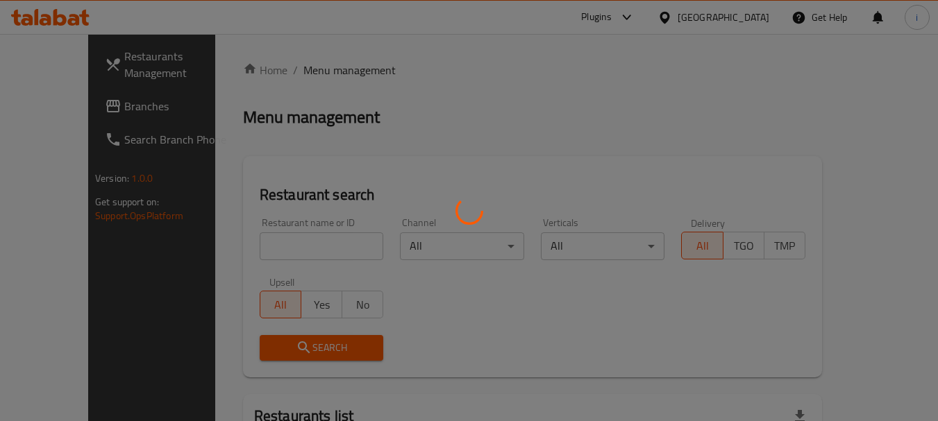
click at [99, 109] on div at bounding box center [469, 210] width 938 height 421
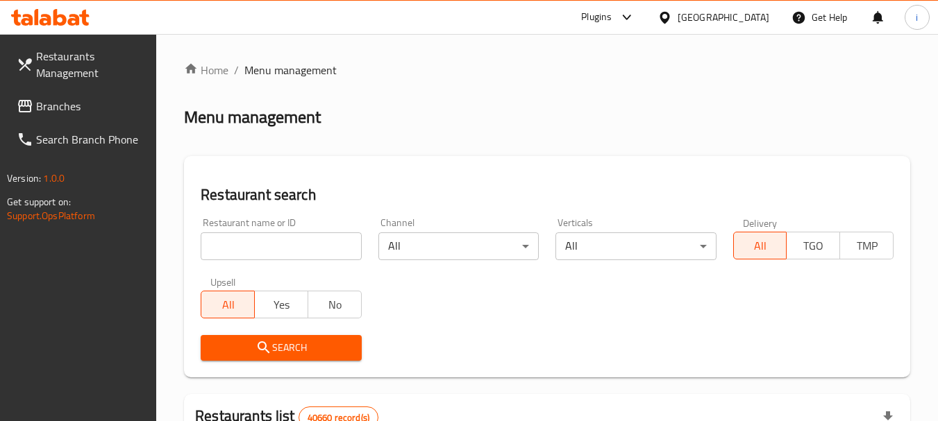
click at [99, 109] on span "Branches" at bounding box center [91, 106] width 110 height 17
